Goal: Task Accomplishment & Management: Complete application form

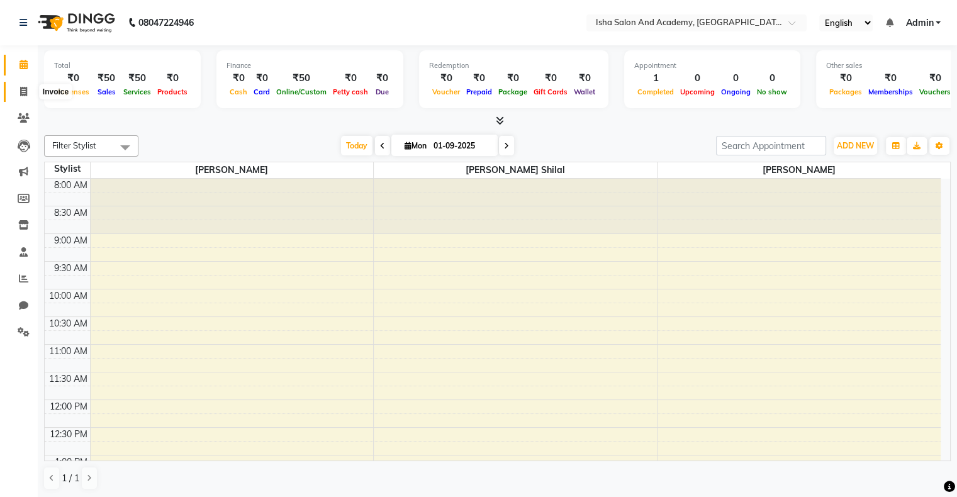
click at [25, 85] on span at bounding box center [24, 92] width 22 height 14
select select "8203"
select select "service"
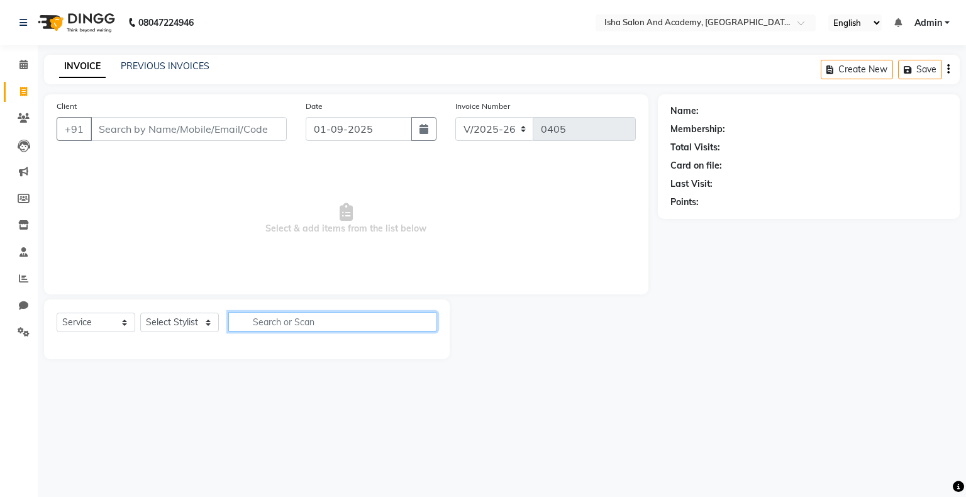
click at [247, 318] on input "text" at bounding box center [332, 321] width 209 height 19
type input "kan"
click at [194, 325] on select "Select Stylist [PERSON_NAME] [PERSON_NAME] [PERSON_NAME]" at bounding box center [179, 322] width 79 height 19
select select "77637"
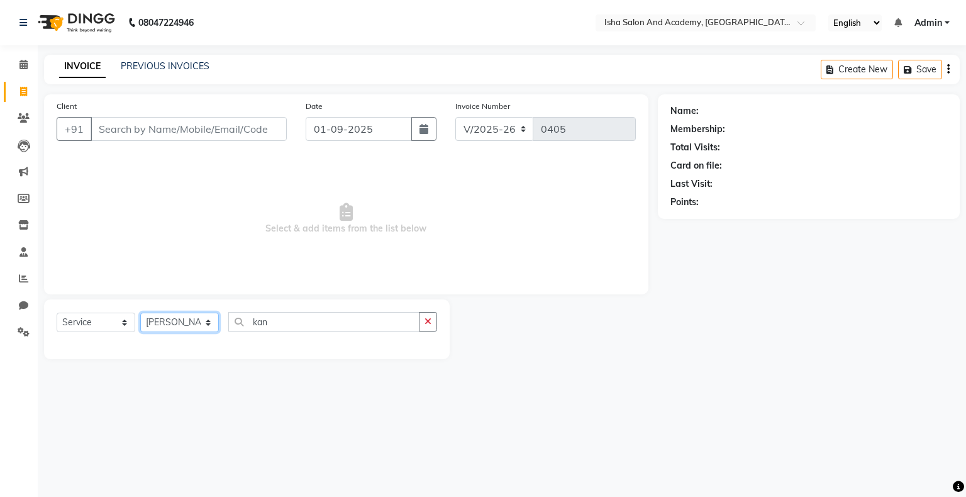
click at [140, 313] on select "Select Stylist [PERSON_NAME] [PERSON_NAME] [PERSON_NAME]" at bounding box center [179, 322] width 79 height 19
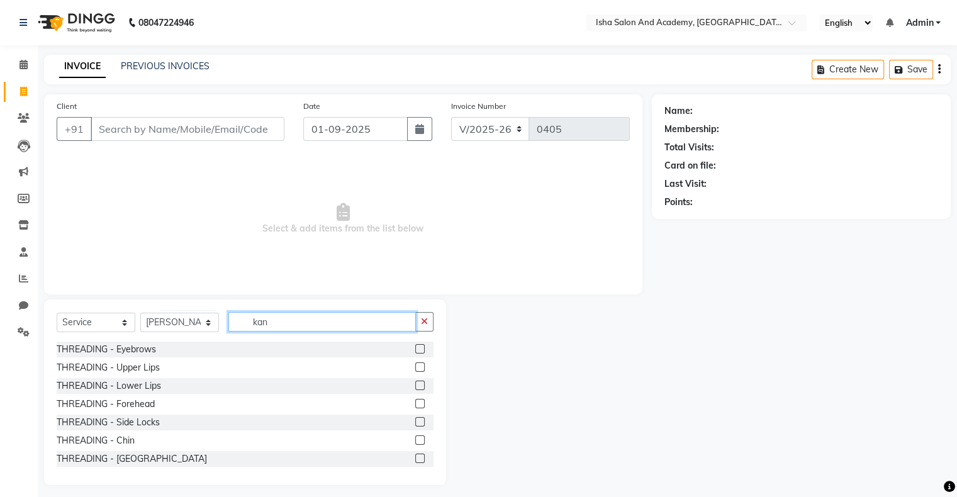
click at [281, 323] on input "kan" at bounding box center [321, 321] width 187 height 19
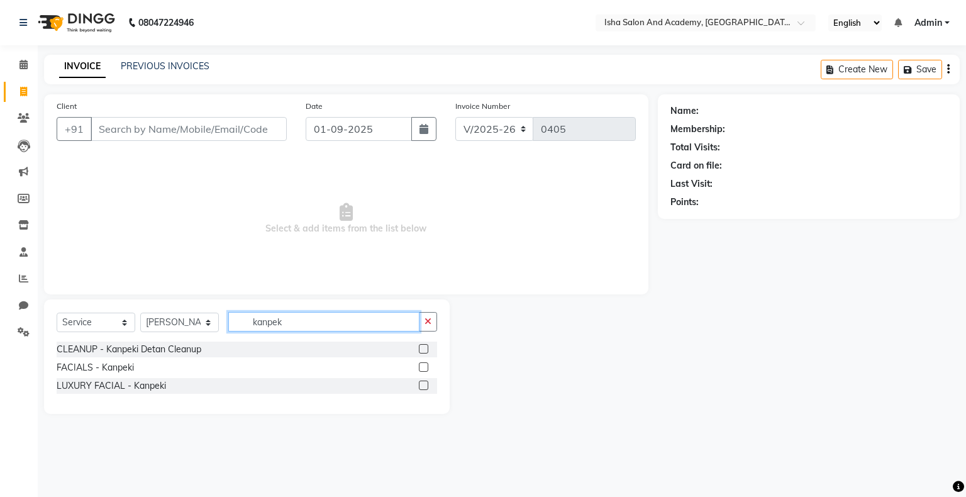
type input "kanpek"
click at [422, 366] on label at bounding box center [423, 366] width 9 height 9
click at [422, 366] on input "checkbox" at bounding box center [423, 368] width 8 height 8
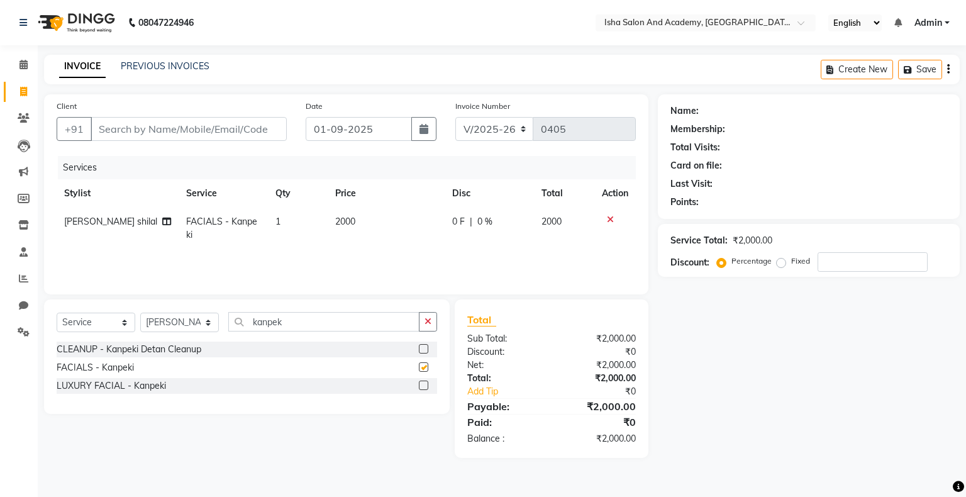
checkbox input "false"
click at [478, 223] on span "0 %" at bounding box center [484, 221] width 15 height 13
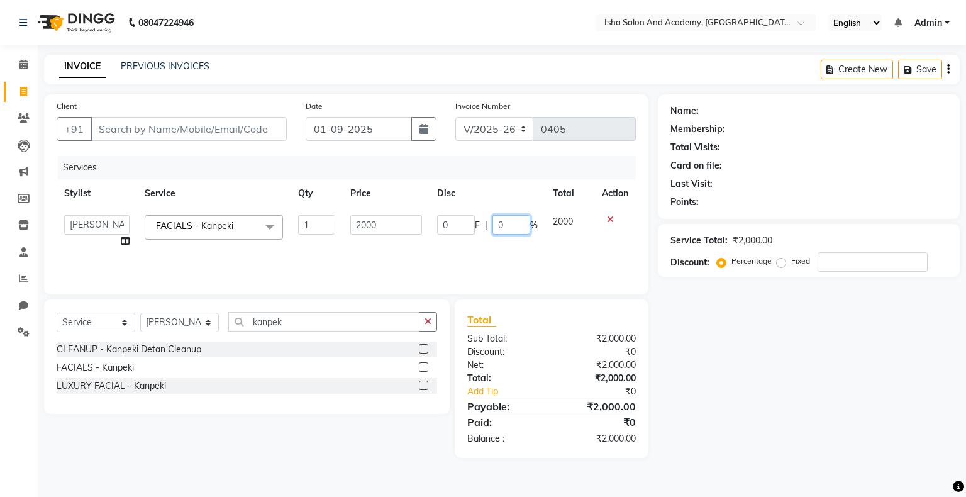
click at [506, 227] on input "0" at bounding box center [512, 224] width 38 height 19
type input "30"
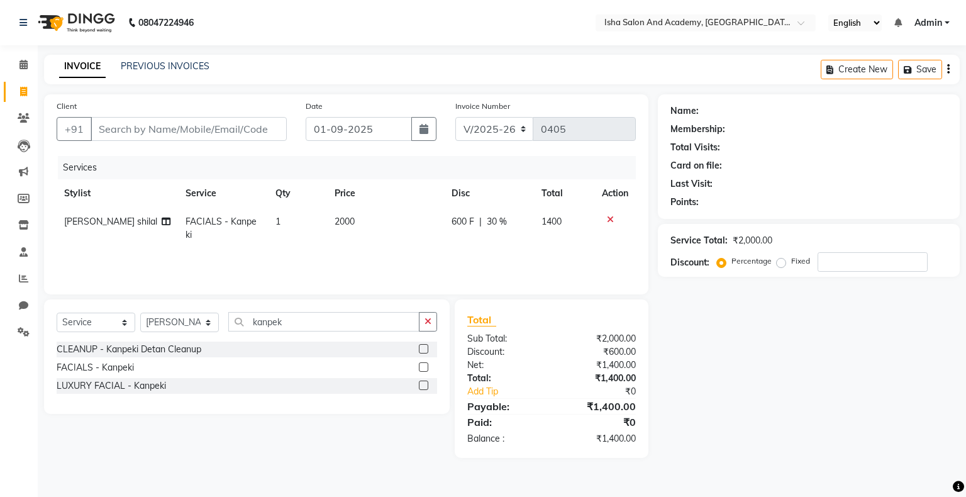
click at [528, 260] on div "Services Stylist Service Qty Price Disc Total Action [PERSON_NAME] shilal FACIA…" at bounding box center [346, 219] width 579 height 126
click at [608, 218] on icon at bounding box center [610, 219] width 7 height 9
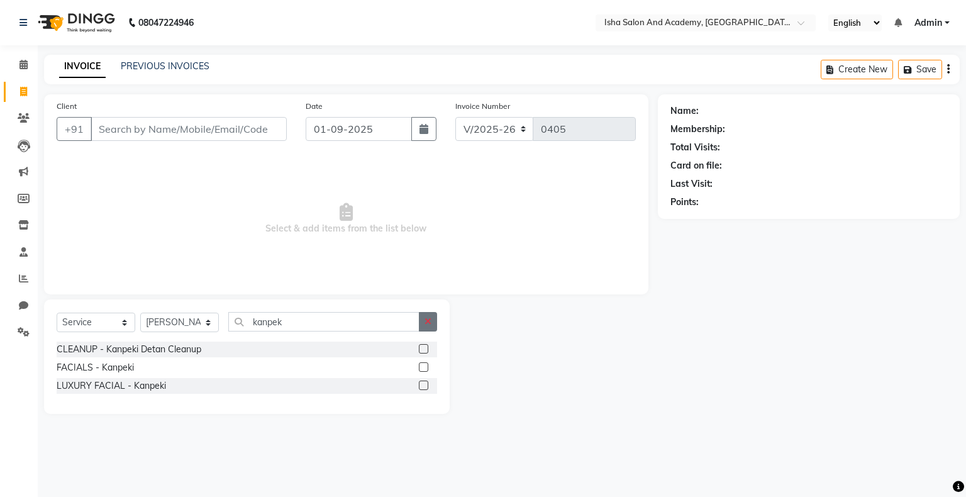
click at [433, 325] on button "button" at bounding box center [428, 321] width 18 height 19
